Goal: Communication & Community: Ask a question

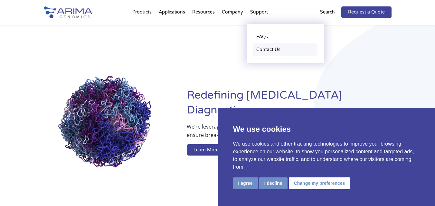
click at [265, 51] on link "Contact Us" at bounding box center [285, 49] width 64 height 13
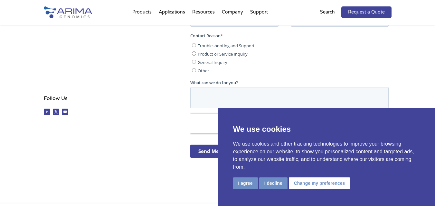
scroll to position [206, 0]
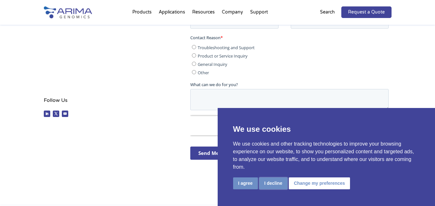
click at [272, 183] on button "I decline" at bounding box center [273, 184] width 28 height 12
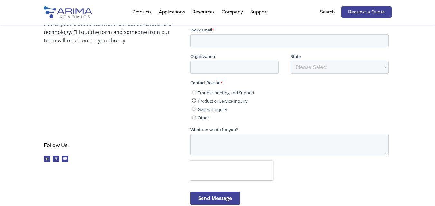
scroll to position [77, 0]
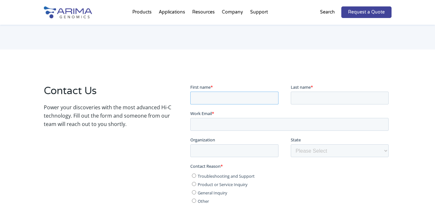
click at [217, 96] on input "First name *" at bounding box center [234, 97] width 88 height 13
type input "[PERSON_NAME]"
type input "[EMAIL_ADDRESS][PERSON_NAME][DOMAIN_NAME]"
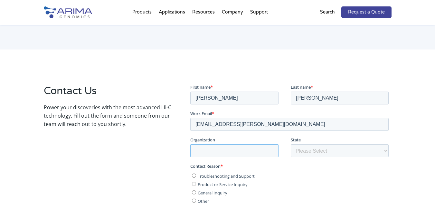
type input "b2b tradeshow"
select select "[US_STATE]"
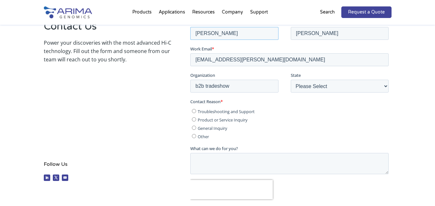
scroll to position [142, 0]
click at [212, 130] on span "General Inquiry" at bounding box center [213, 129] width 30 height 6
click at [196, 130] on input "General Inquiry" at bounding box center [194, 128] width 4 height 4
radio input "true"
click at [210, 154] on textarea "What can we do for you?" at bounding box center [289, 163] width 198 height 21
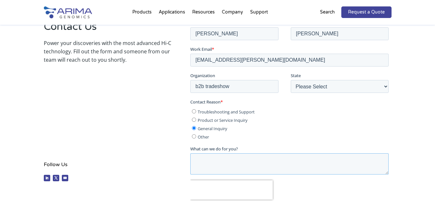
paste textarea "Hi, We’re offering exclusive access to the pre-registered attendee list for SOH…"
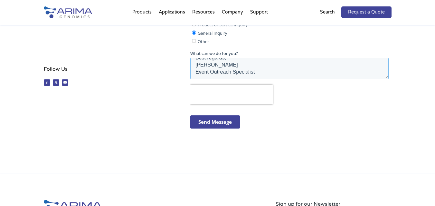
scroll to position [238, 0]
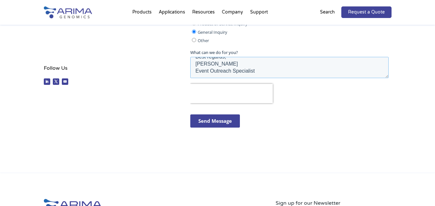
type textarea "Hi, We’re offering exclusive access to the pre-registered attendee list for SOH…"
click at [223, 120] on input "Send Message" at bounding box center [215, 121] width 50 height 13
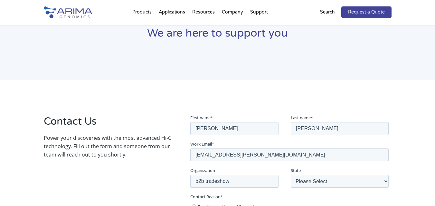
scroll to position [45, 0]
